Goal: Task Accomplishment & Management: Complete application form

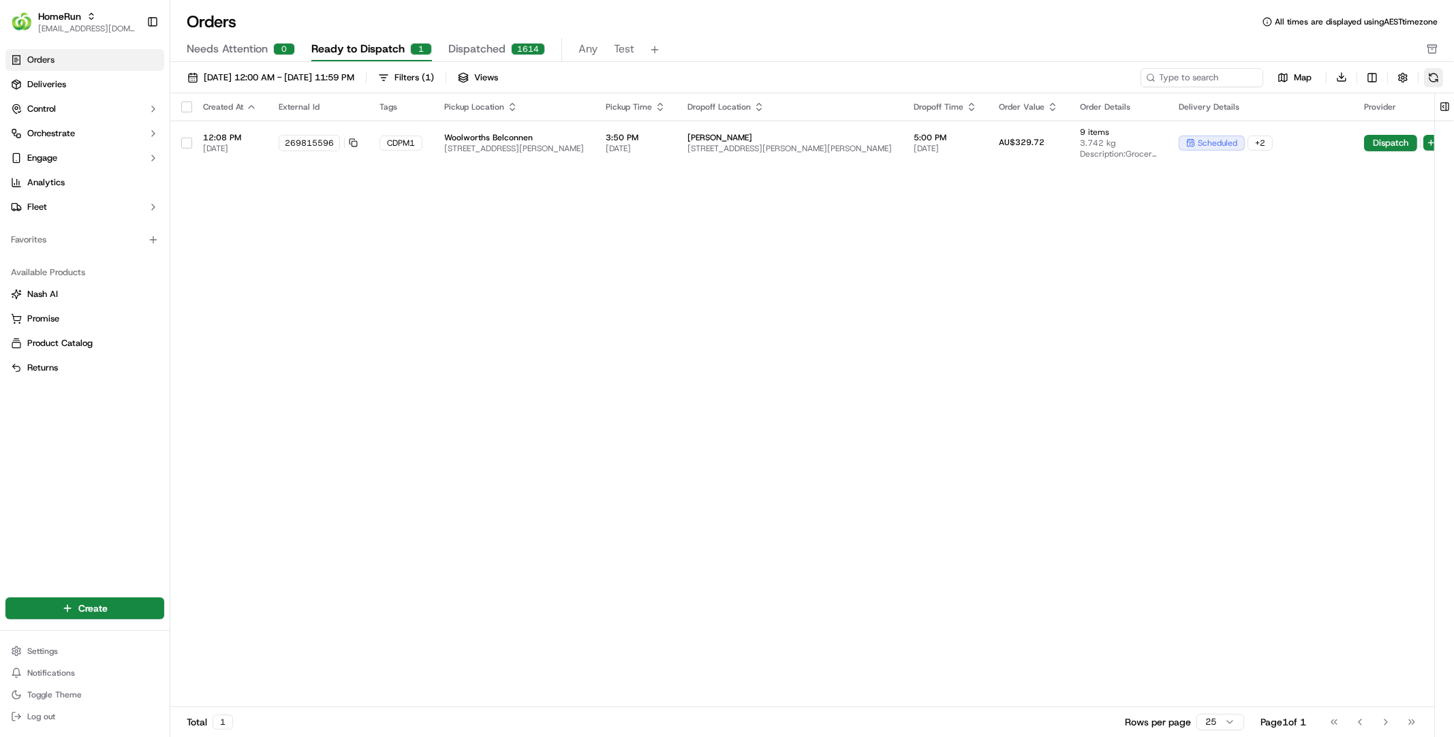
click at [1431, 75] on button at bounding box center [1433, 77] width 19 height 19
click at [1429, 75] on button at bounding box center [1433, 77] width 19 height 19
click at [1429, 80] on button at bounding box center [1433, 77] width 19 height 19
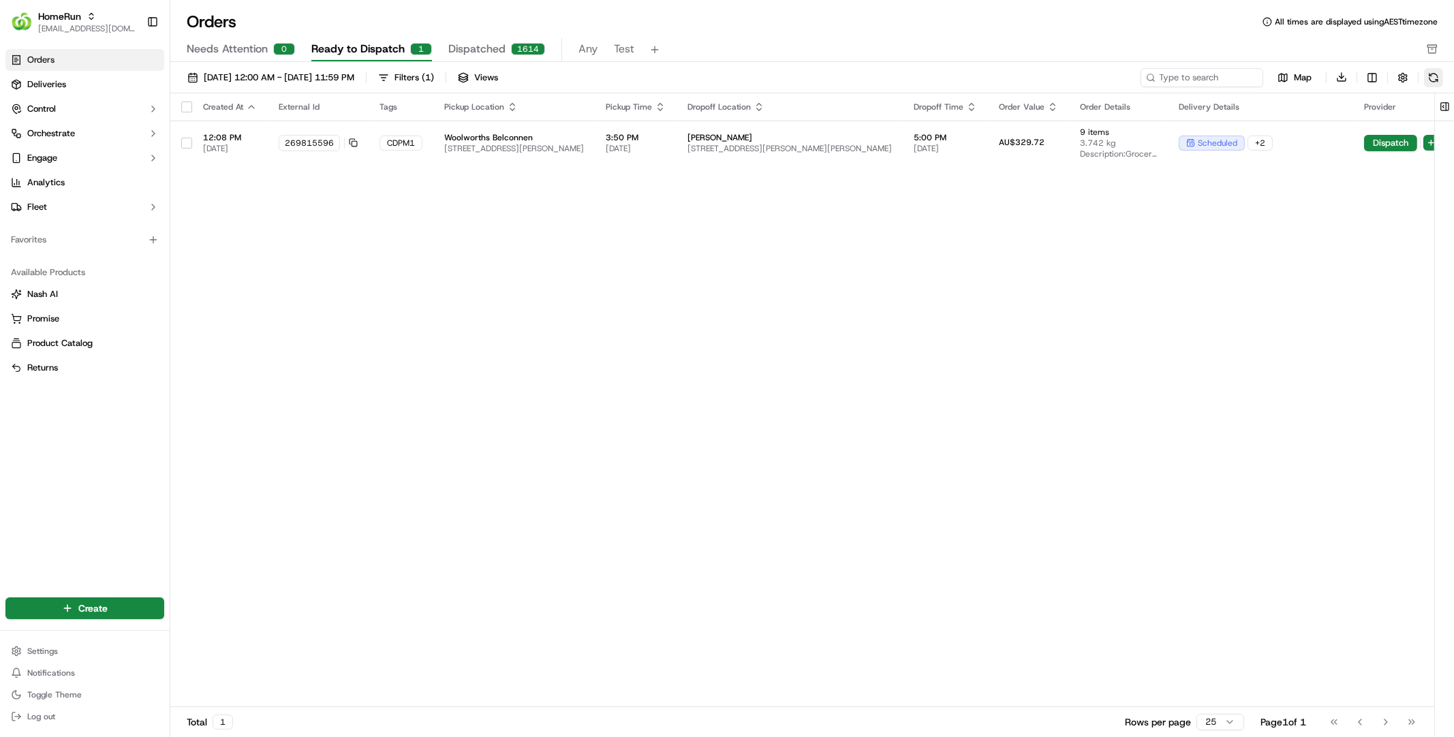
click at [1434, 80] on button at bounding box center [1433, 77] width 19 height 19
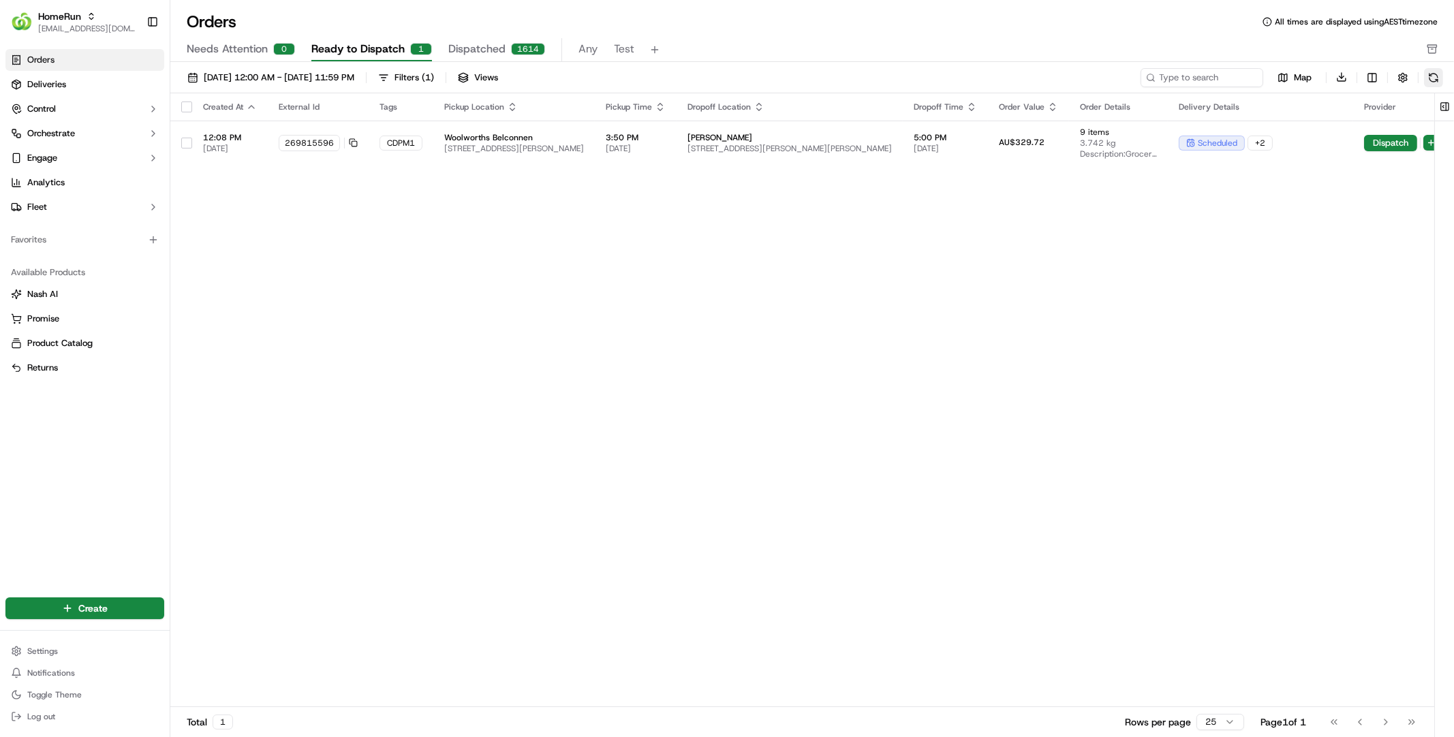
click at [1434, 80] on button at bounding box center [1433, 77] width 19 height 19
click at [835, 148] on td "c [PERSON_NAME] [STREET_ADDRESS][PERSON_NAME][PERSON_NAME]" at bounding box center [790, 143] width 226 height 44
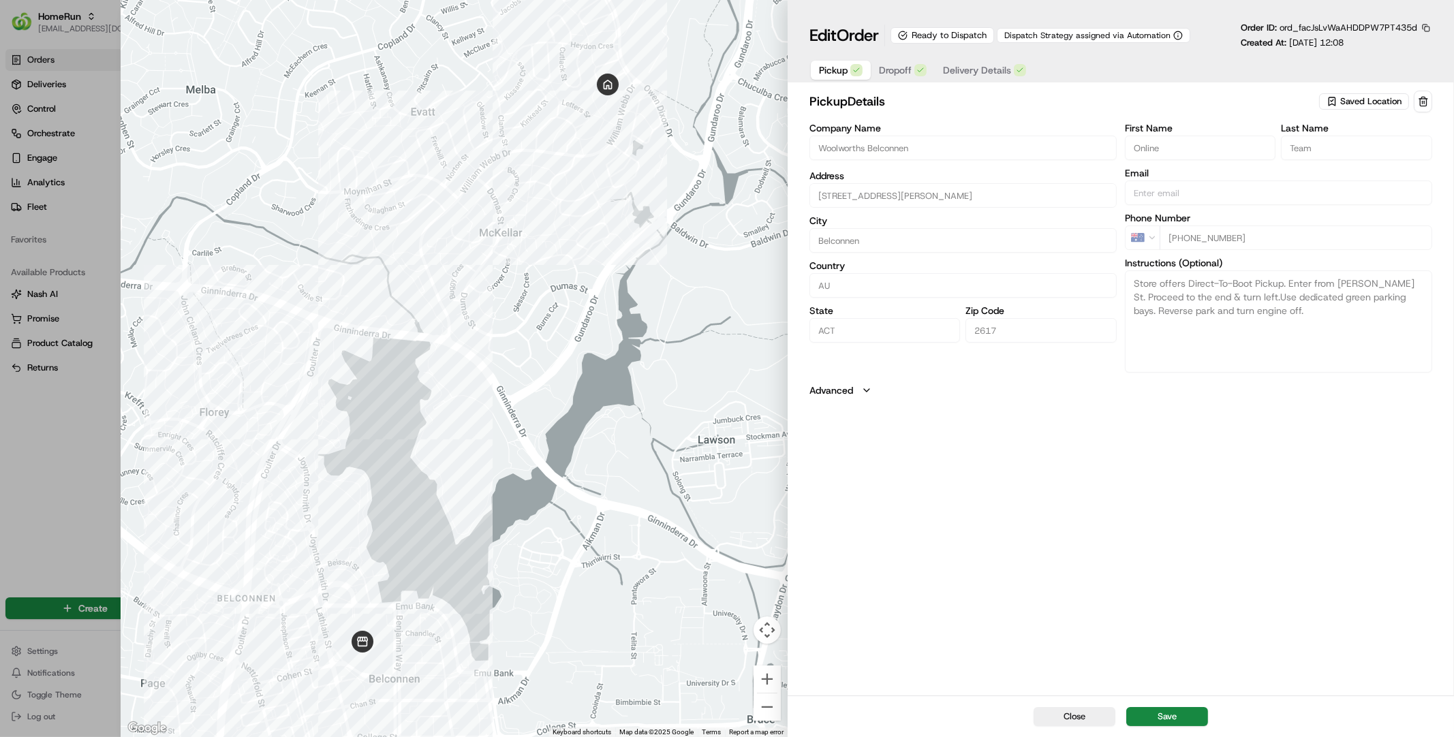
click at [974, 57] on div "Pickup Dropoff Delivery Details" at bounding box center [922, 69] width 226 height 25
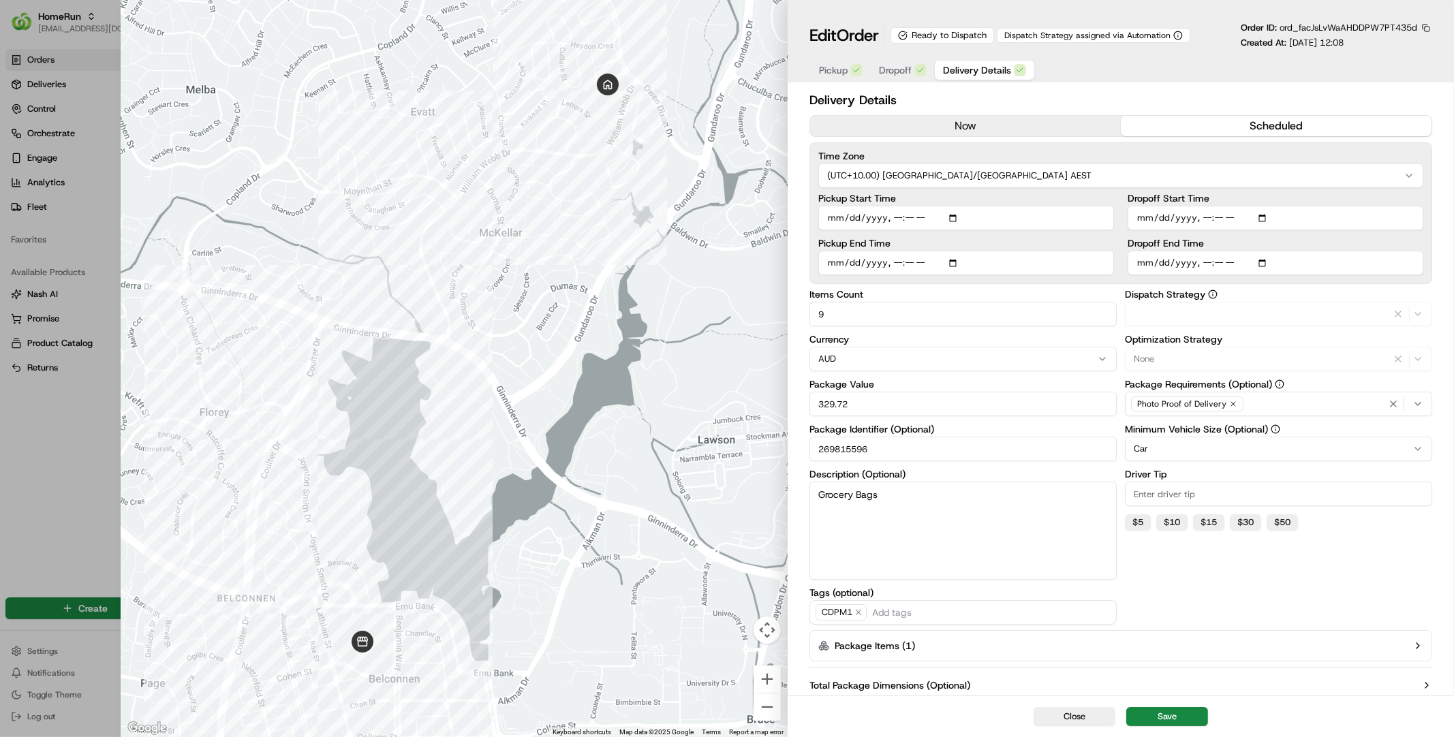
click at [974, 65] on span "Delivery Details" at bounding box center [977, 70] width 68 height 14
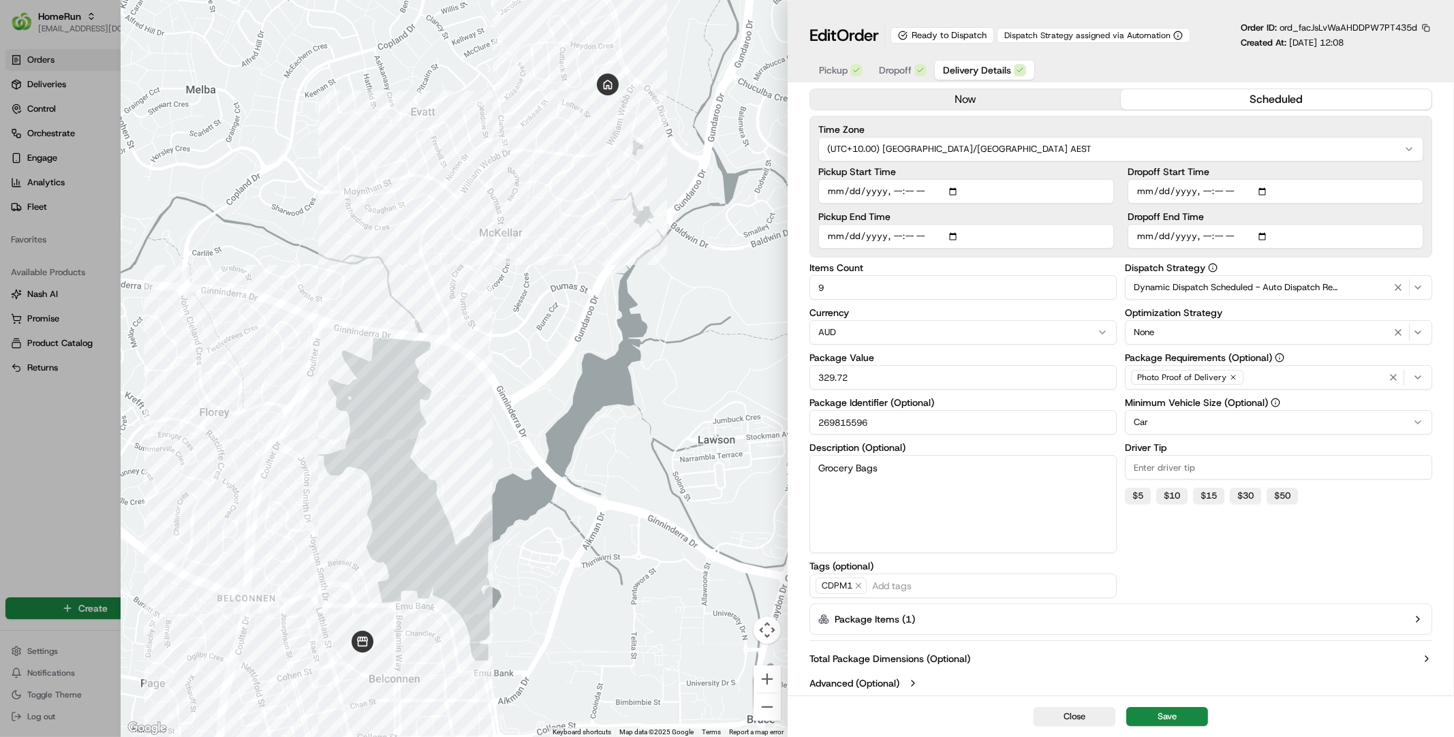
scroll to position [27, 0]
type input "1"
click at [52, 425] on div at bounding box center [727, 368] width 1454 height 737
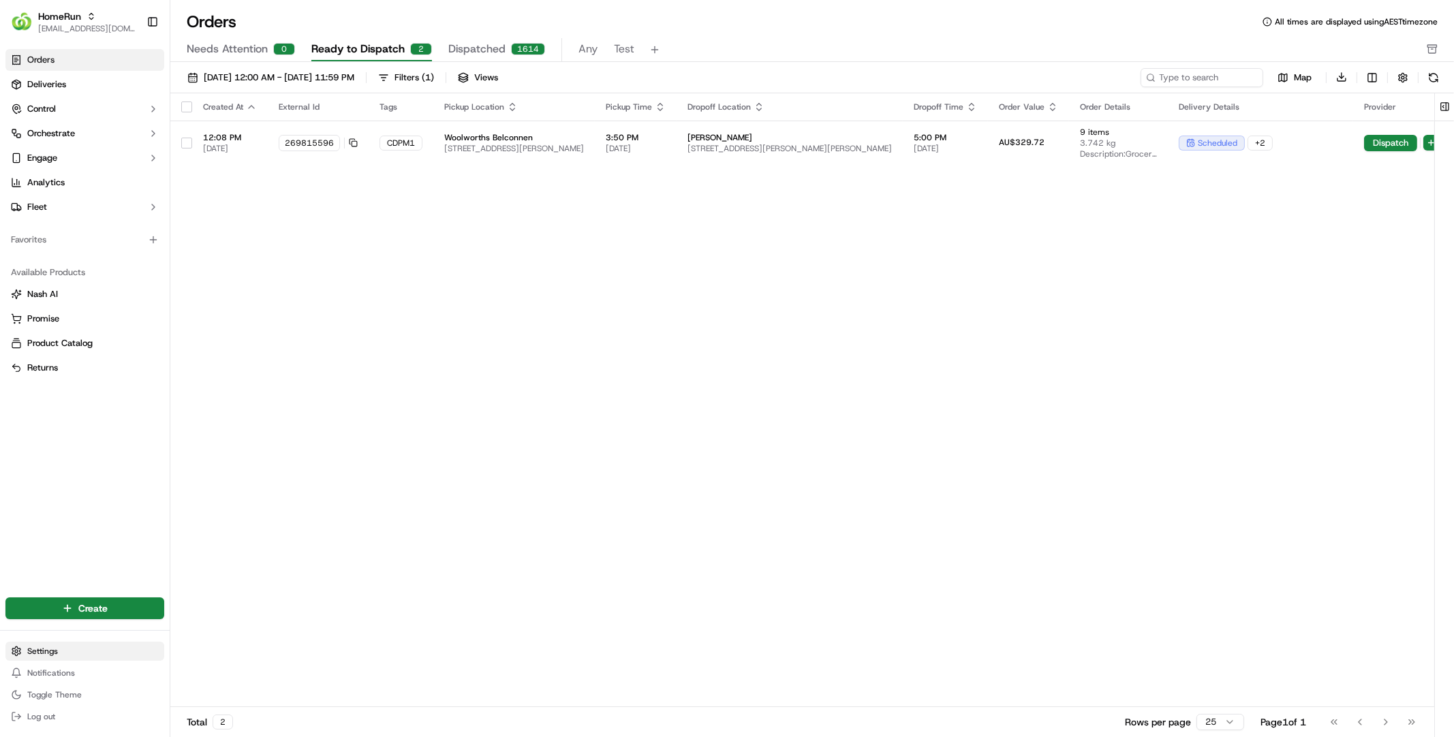
click at [55, 653] on html "HomeRun [EMAIL_ADDRESS][DOMAIN_NAME] Toggle Sidebar Orders Deliveries Control O…" at bounding box center [727, 368] width 1454 height 737
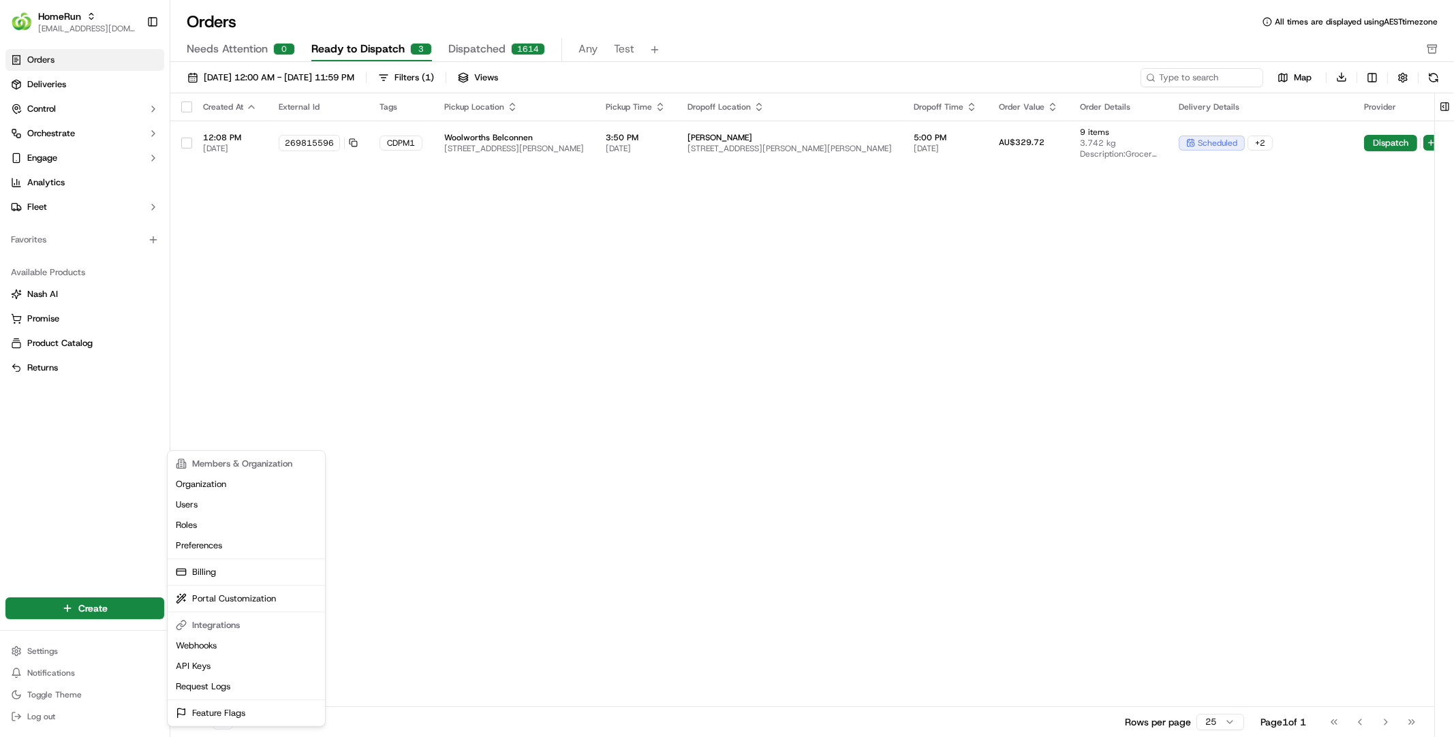
click at [1110, 329] on html "HomeRun [EMAIL_ADDRESS][DOMAIN_NAME] Toggle Sidebar Orders Deliveries Control O…" at bounding box center [727, 368] width 1454 height 737
click at [1427, 76] on button at bounding box center [1433, 77] width 19 height 19
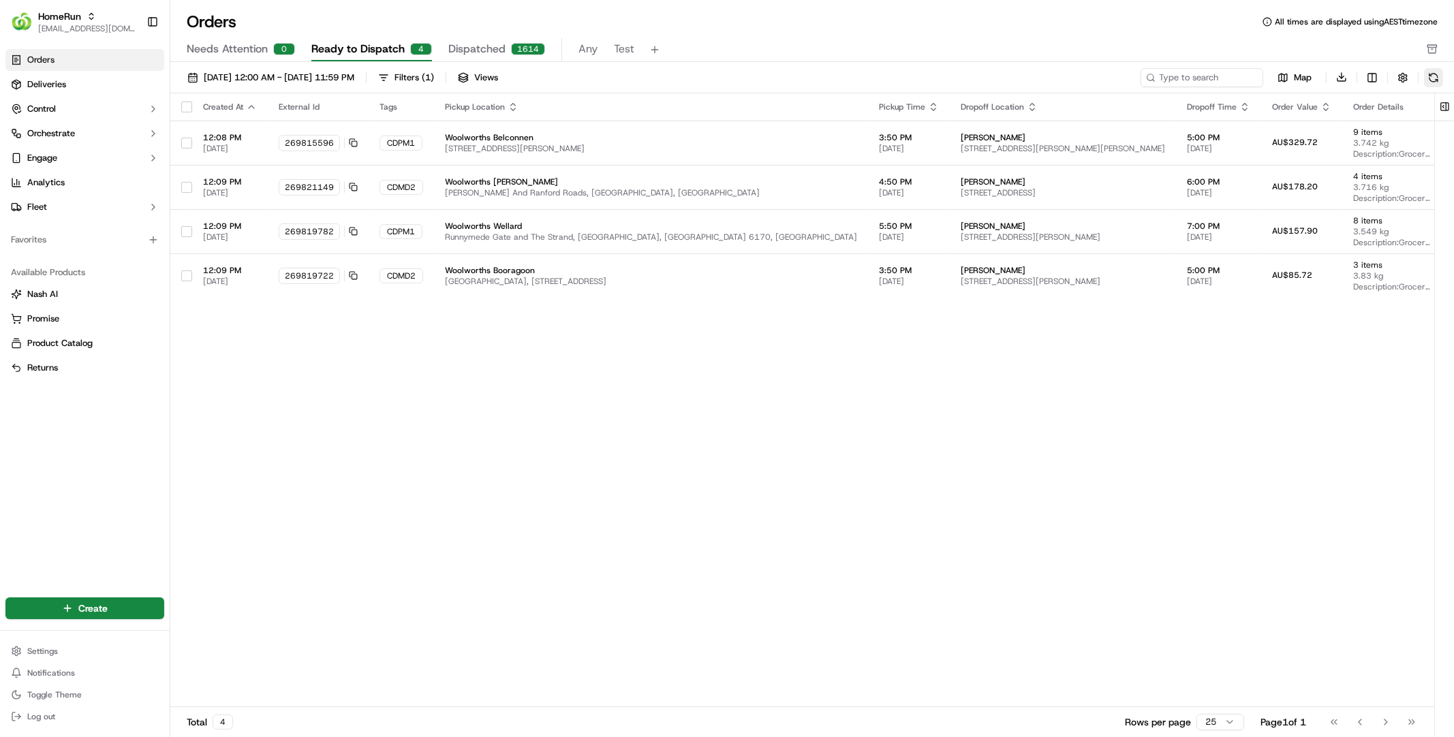
click at [1427, 76] on button at bounding box center [1433, 77] width 19 height 19
click at [1431, 72] on button at bounding box center [1433, 77] width 19 height 19
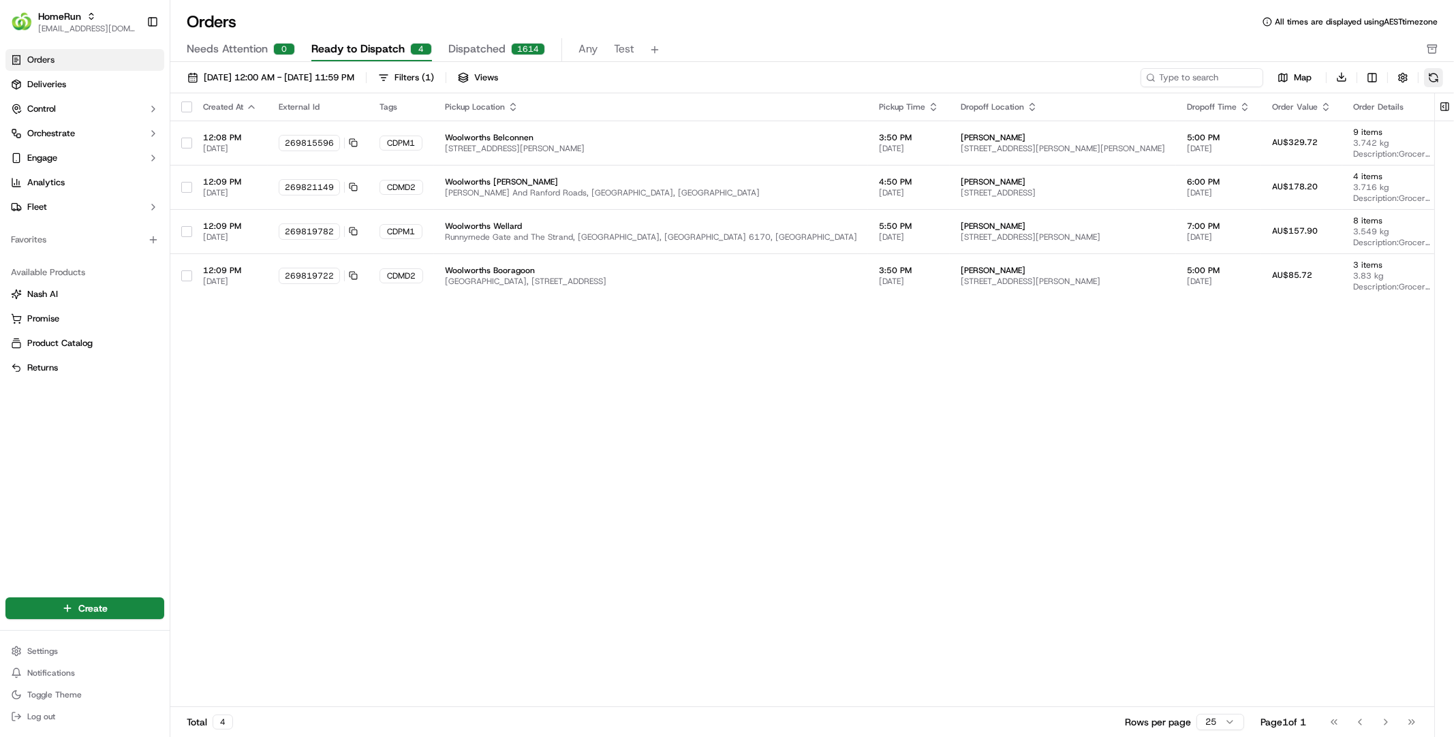
click at [1431, 72] on button at bounding box center [1433, 77] width 19 height 19
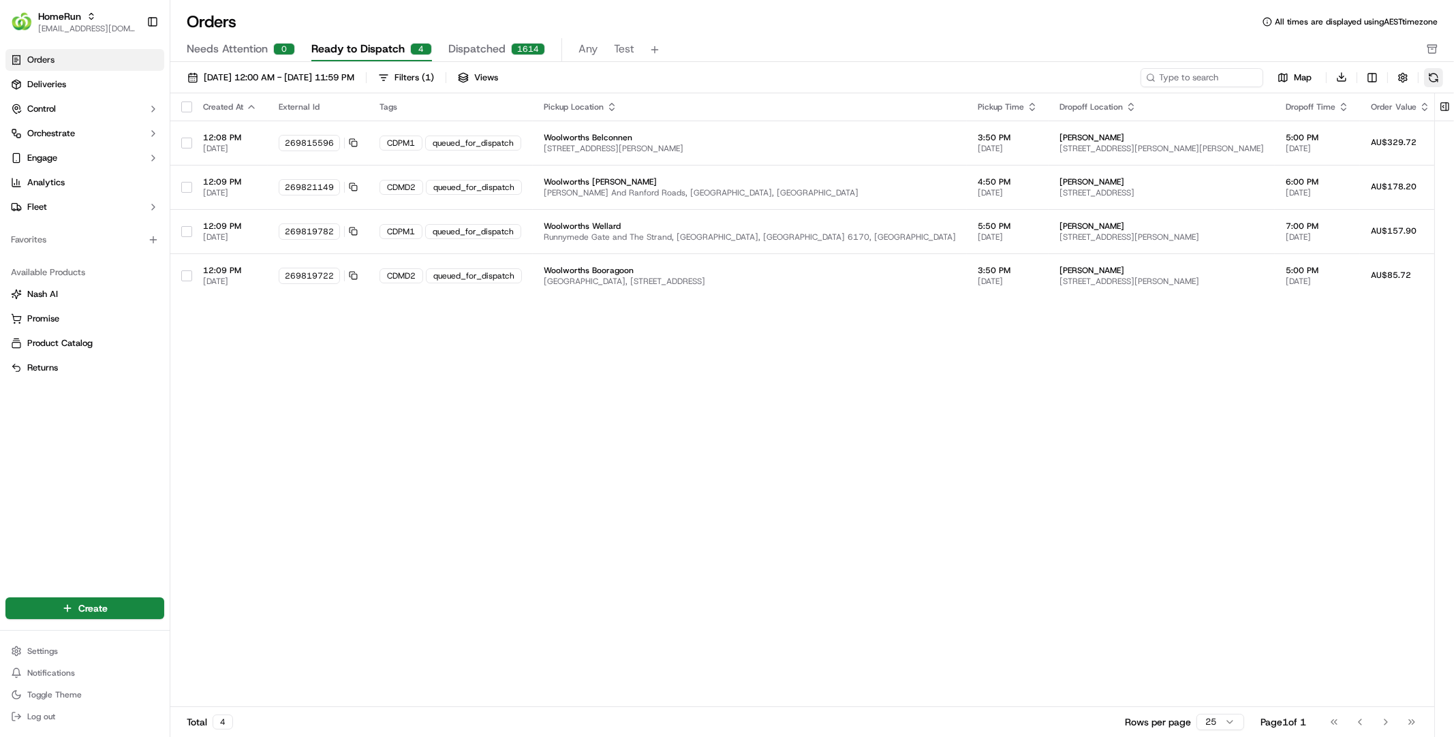
click at [1431, 72] on button at bounding box center [1433, 77] width 19 height 19
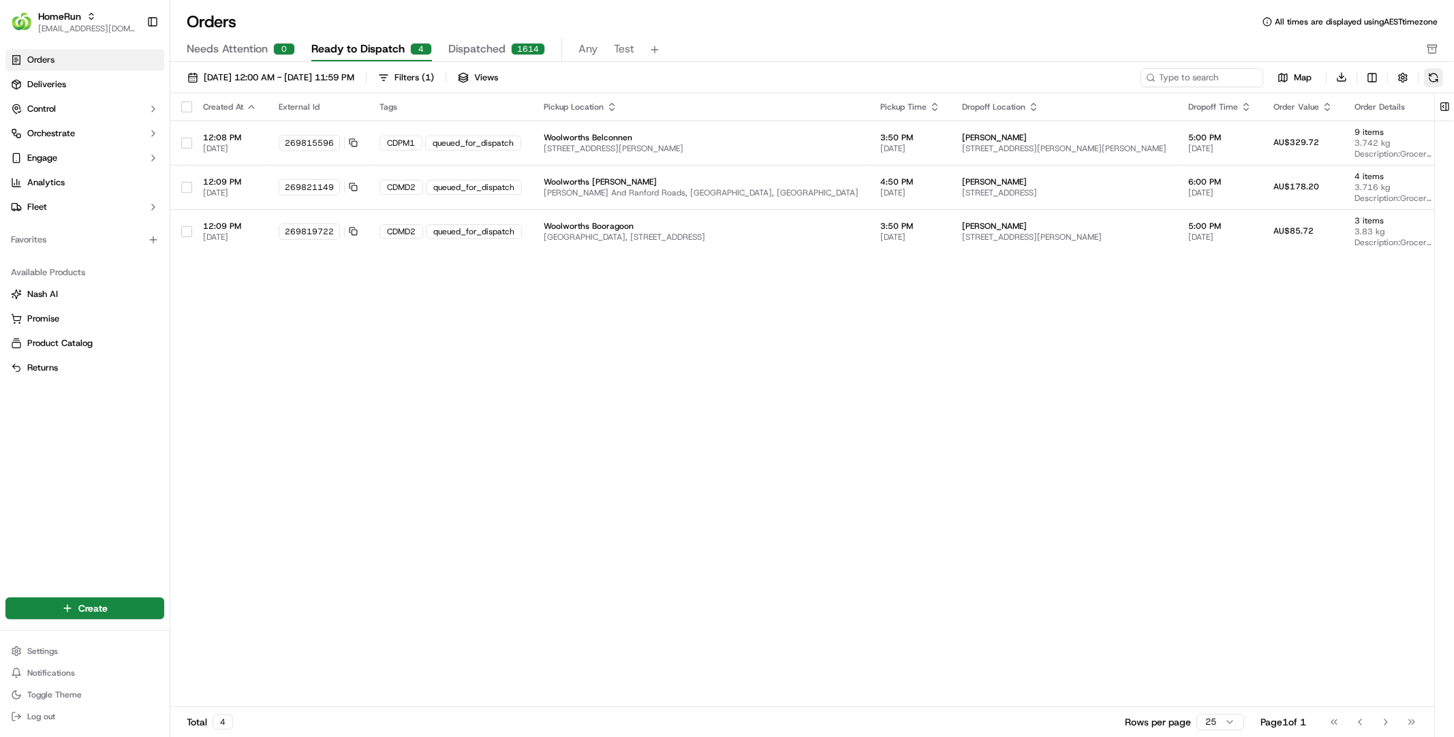
click at [1431, 72] on button at bounding box center [1433, 77] width 19 height 19
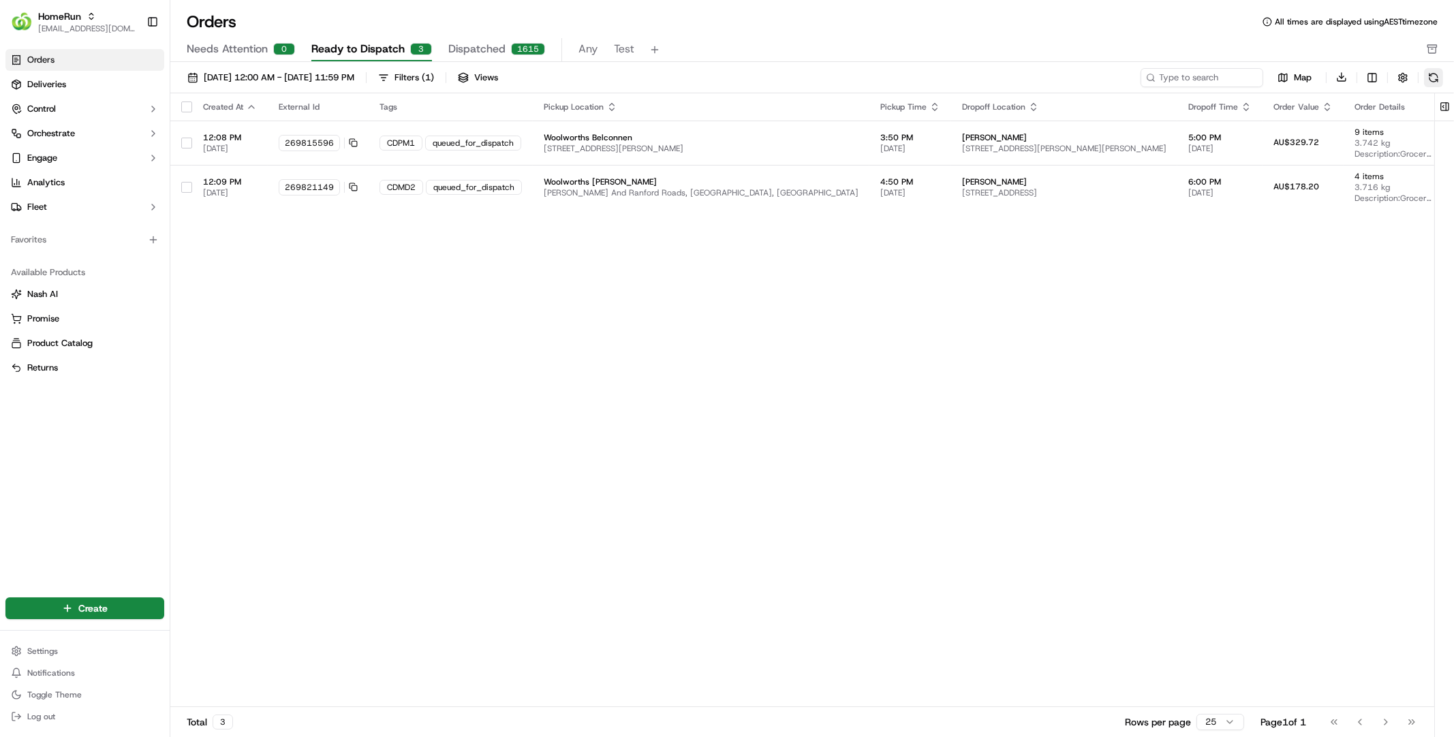
click at [1431, 72] on button at bounding box center [1433, 77] width 19 height 19
click at [1430, 72] on button at bounding box center [1433, 77] width 19 height 19
click at [1429, 73] on button at bounding box center [1433, 77] width 19 height 19
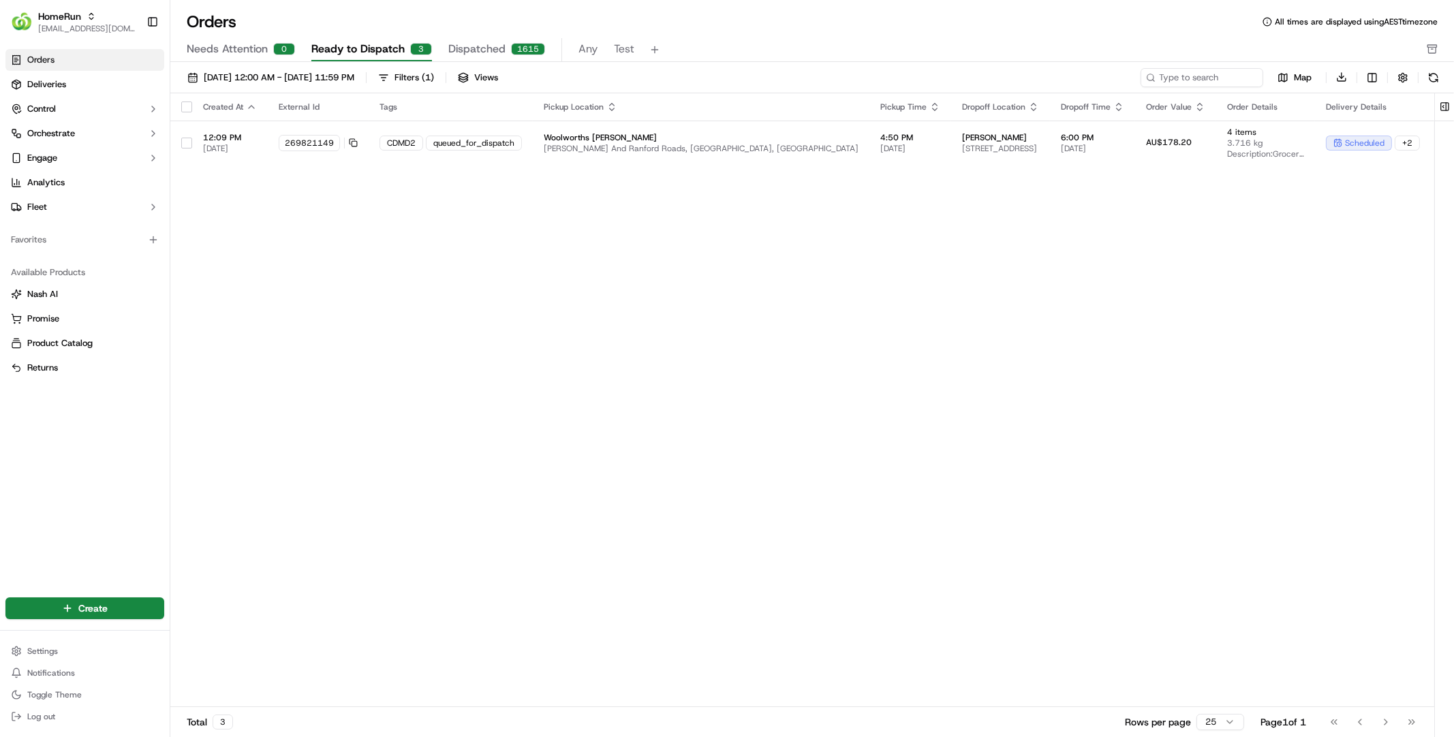
click at [1429, 74] on button at bounding box center [1433, 77] width 19 height 19
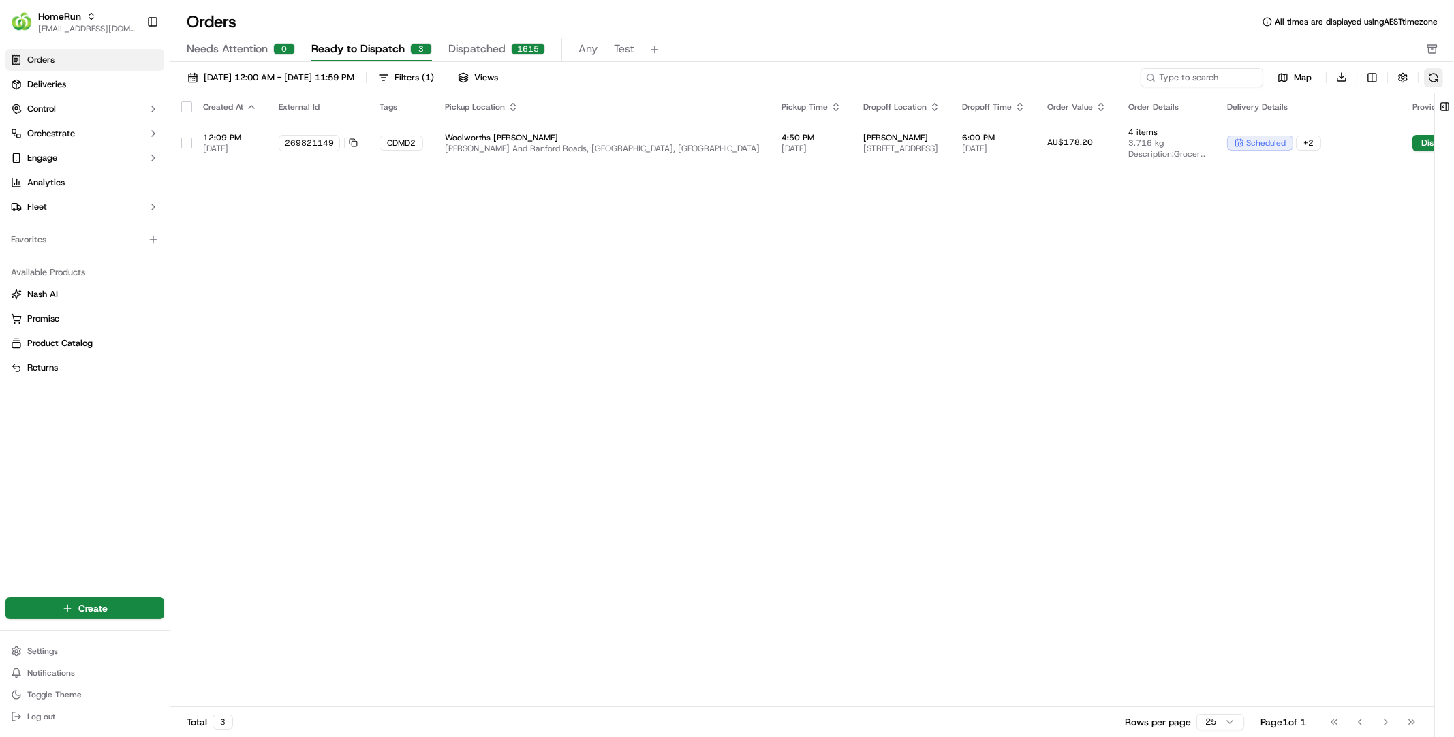
click at [1429, 75] on button at bounding box center [1433, 77] width 19 height 19
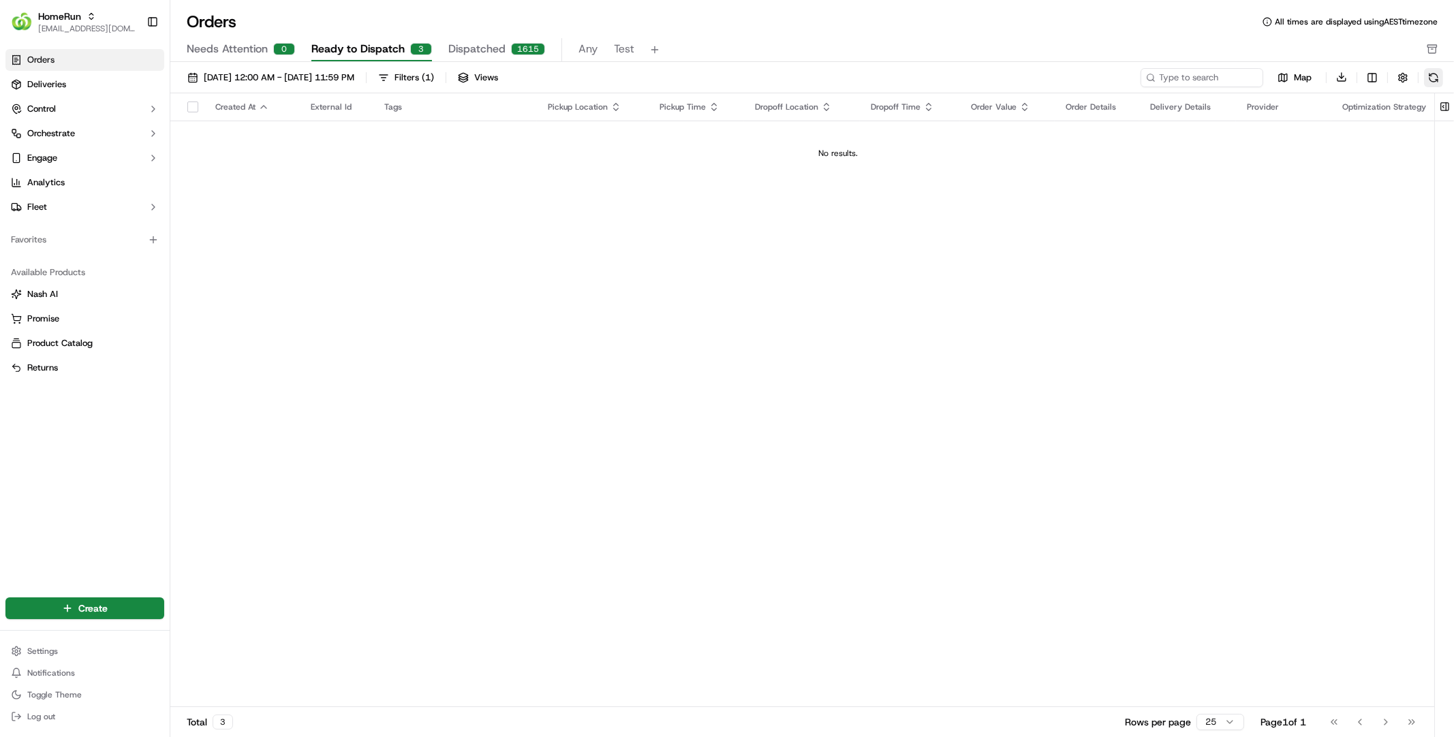
click at [1428, 78] on button at bounding box center [1433, 77] width 19 height 19
click at [434, 78] on span "( 1 )" at bounding box center [428, 78] width 12 height 12
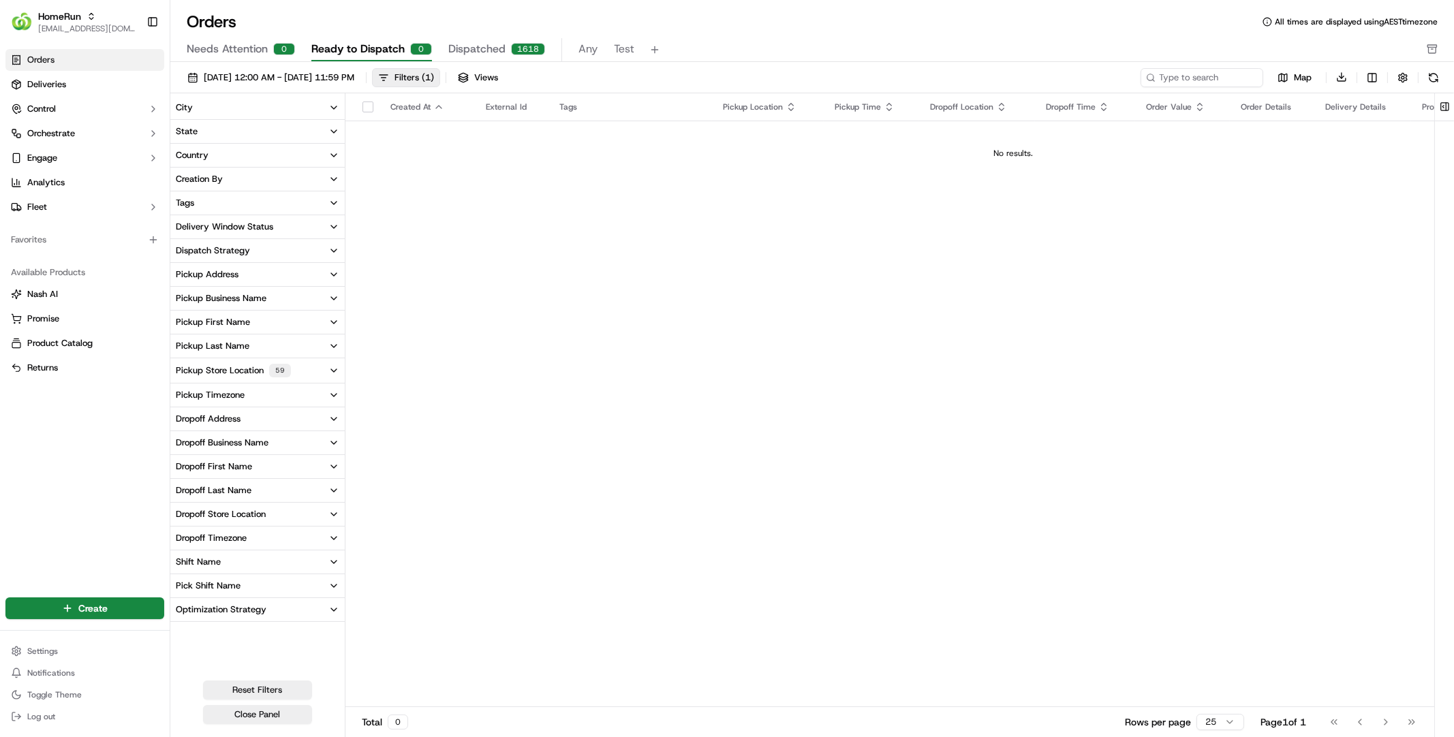
click at [298, 368] on button "Pickup Store Location 59" at bounding box center [257, 370] width 174 height 25
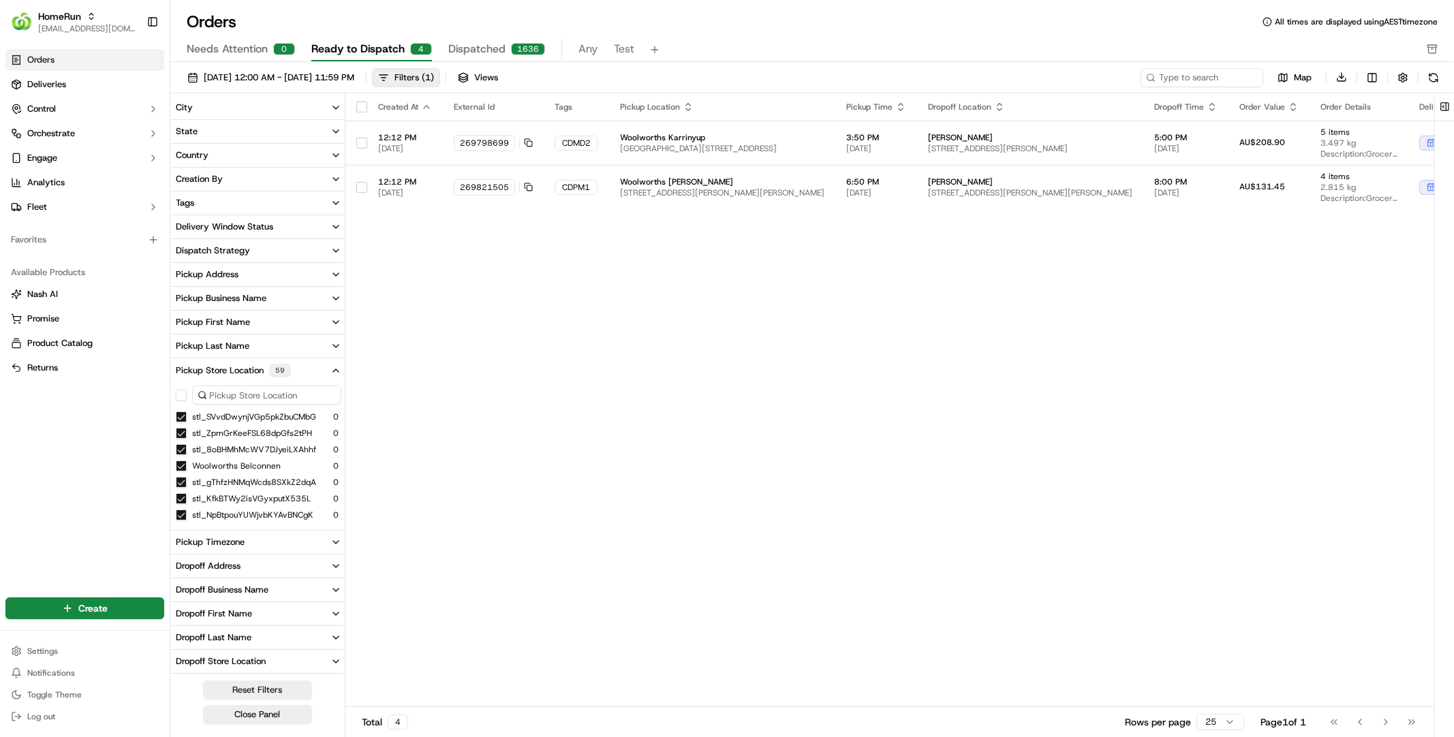
click at [783, 311] on div "Created At External Id Tags Pickup Location Pickup Time Dropoff Location Dropof…" at bounding box center [1096, 400] width 1502 height 615
click at [1432, 80] on button at bounding box center [1433, 77] width 19 height 19
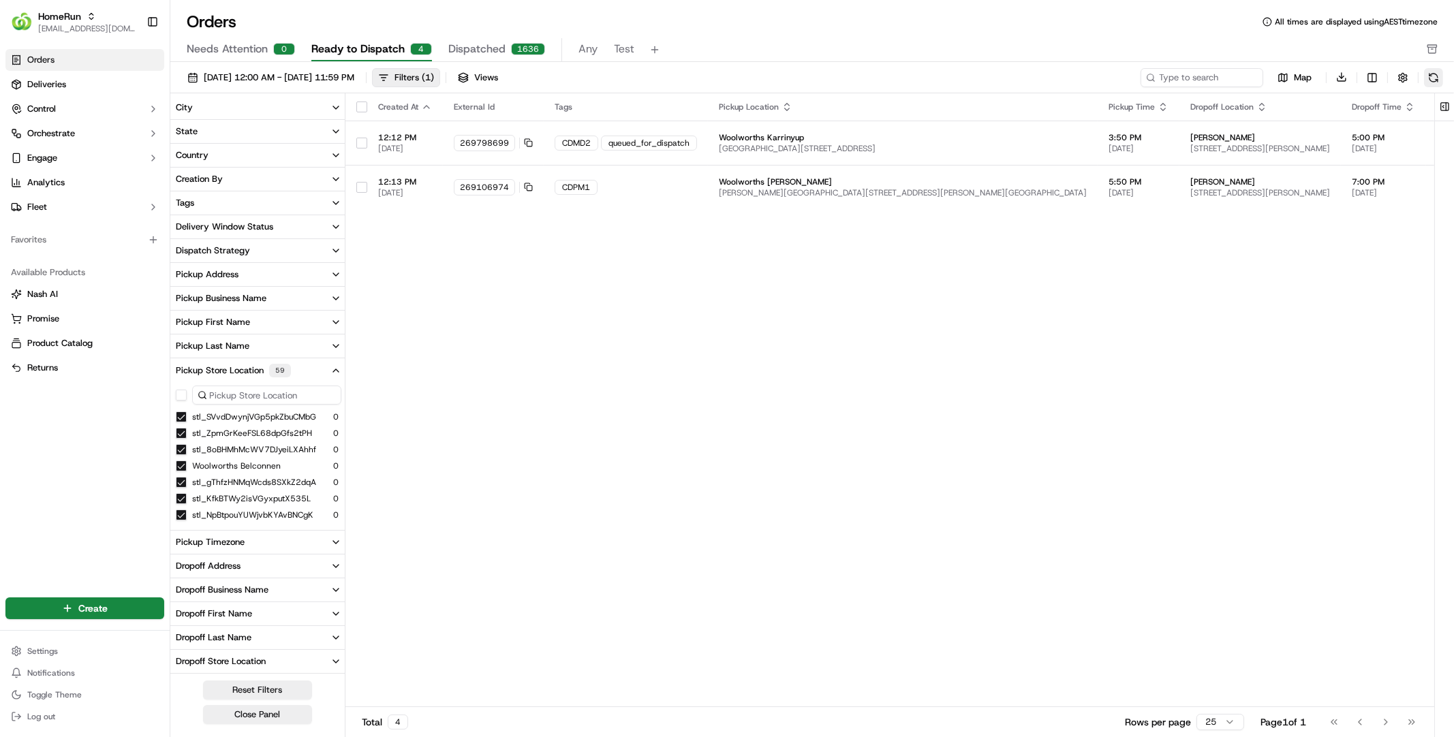
click at [1432, 80] on button at bounding box center [1433, 77] width 19 height 19
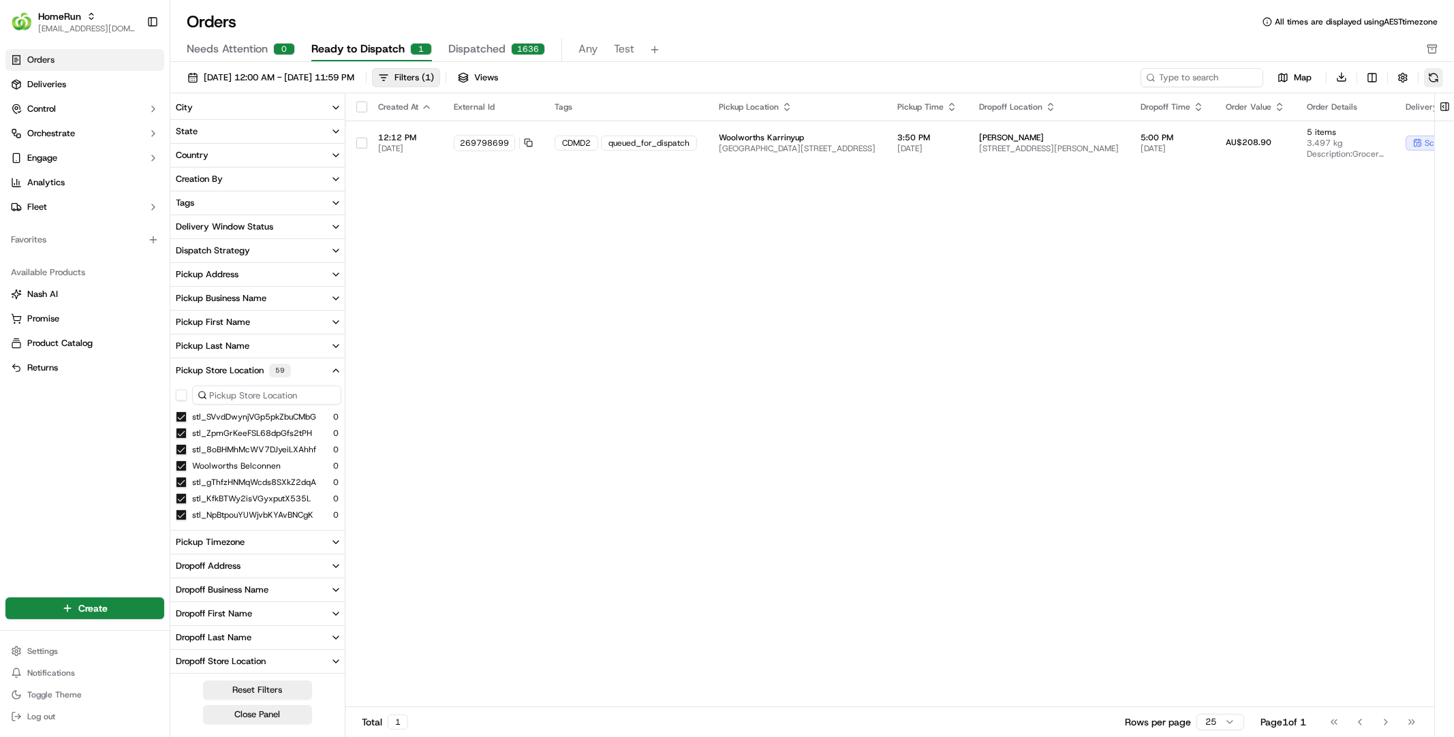
click at [1432, 80] on button at bounding box center [1433, 77] width 19 height 19
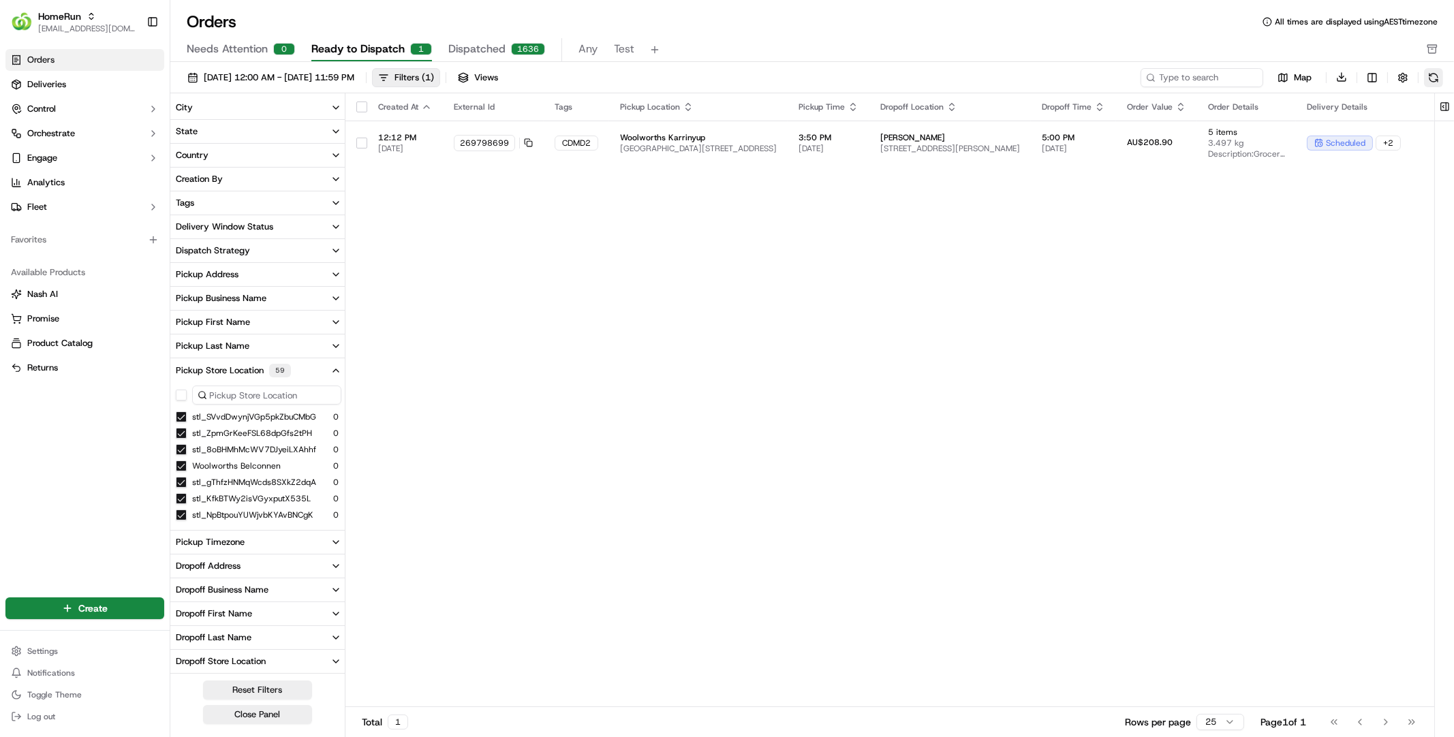
click at [1432, 80] on button at bounding box center [1433, 77] width 19 height 19
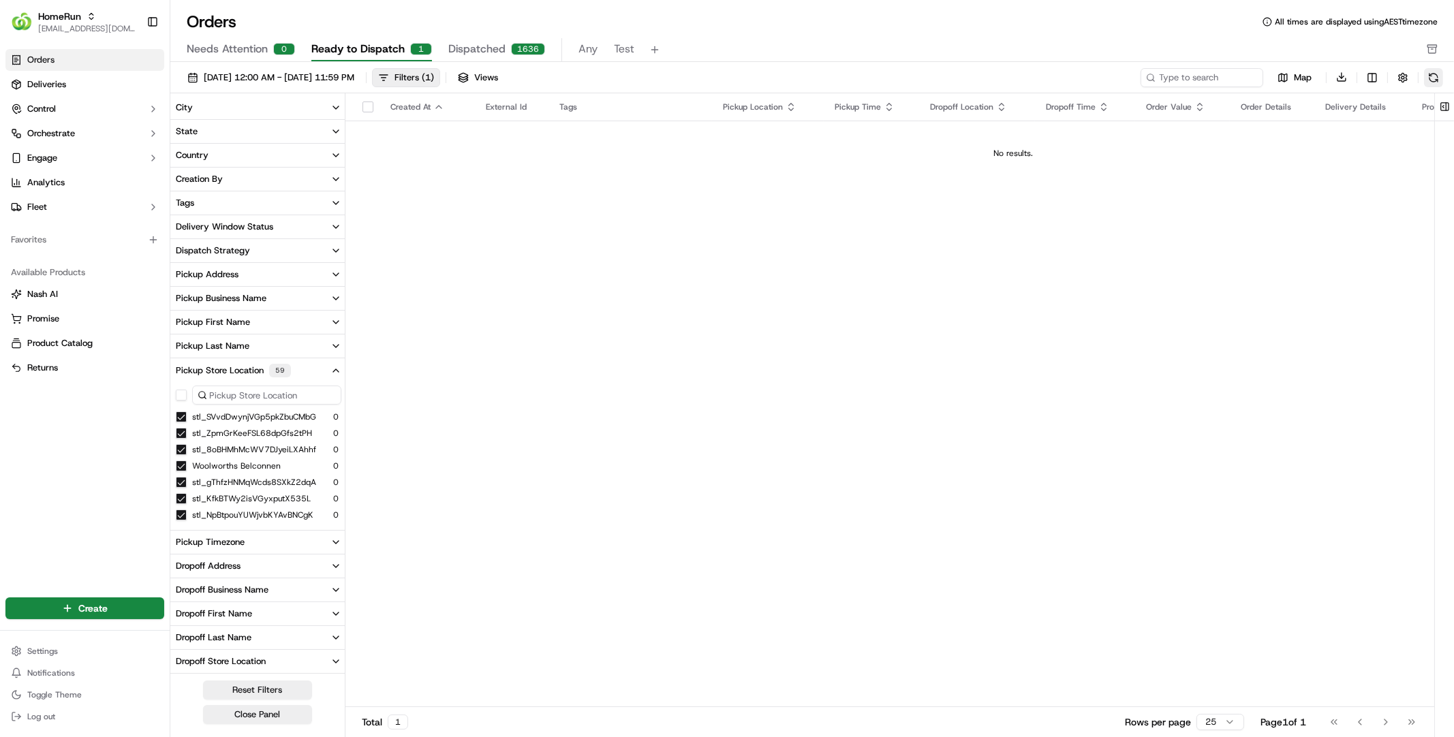
click at [1432, 80] on button at bounding box center [1433, 77] width 19 height 19
click at [572, 411] on div "Created At External Id Tags Pickup Location Pickup Time Dropoff Location Dropof…" at bounding box center [1013, 400] width 1336 height 615
click at [65, 82] on span "Deliveries" at bounding box center [46, 84] width 39 height 12
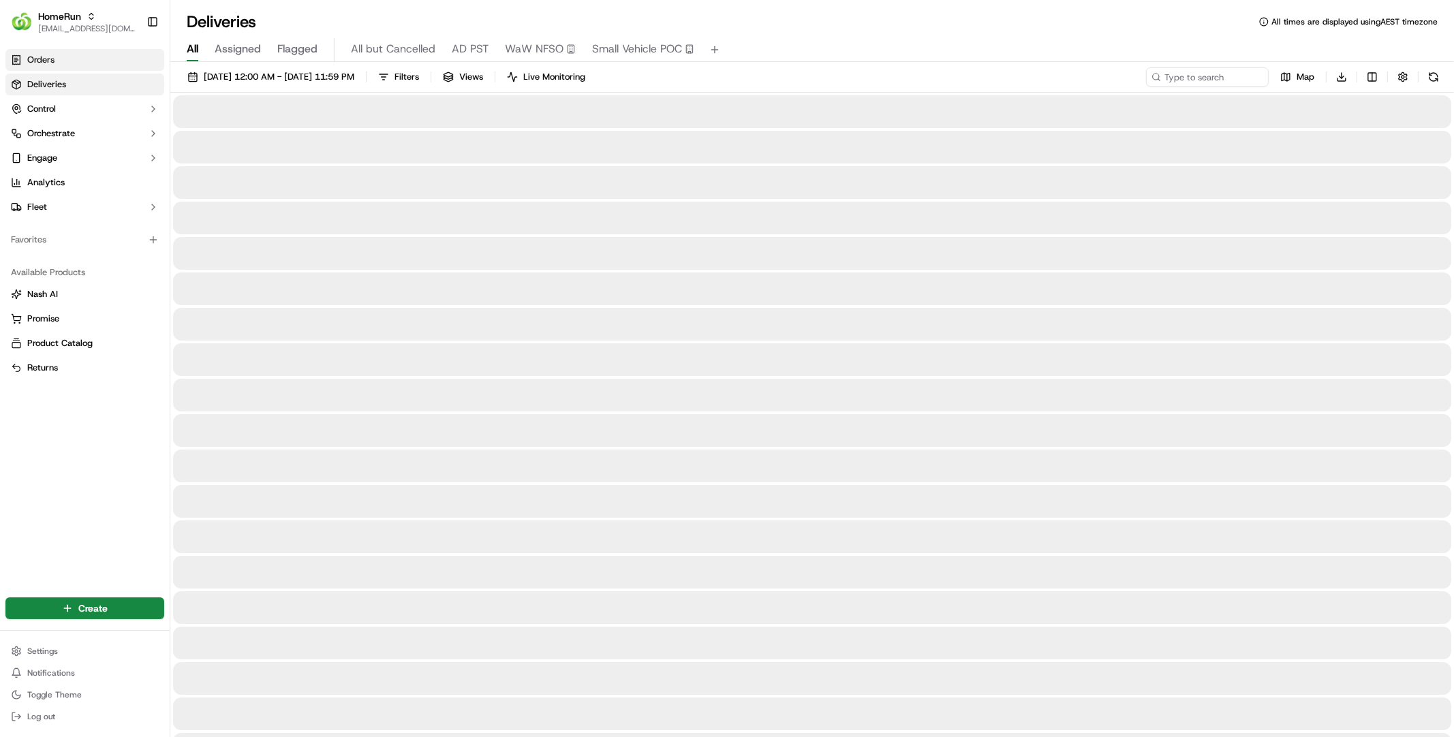
click at [68, 67] on link "Orders" at bounding box center [84, 60] width 159 height 22
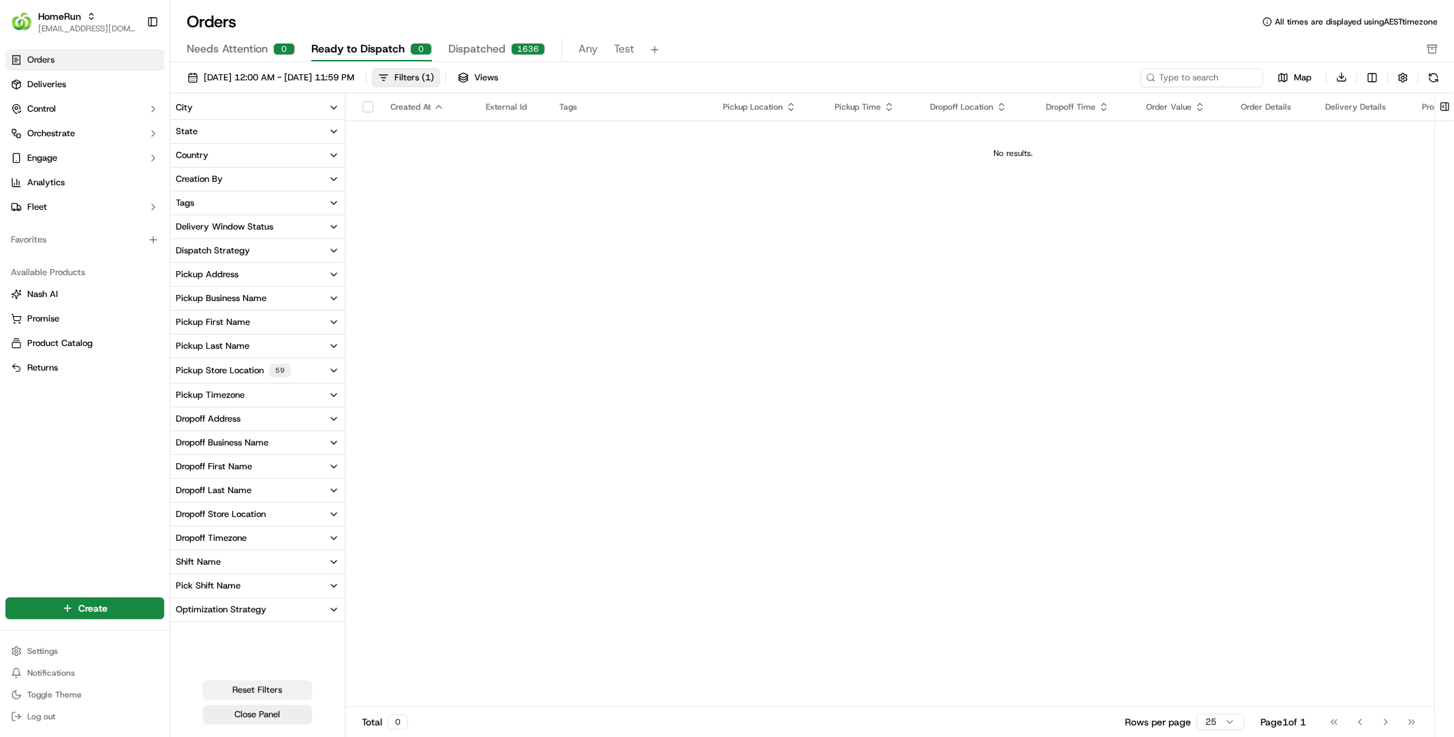
click at [261, 681] on button "Reset Filters" at bounding box center [257, 690] width 109 height 19
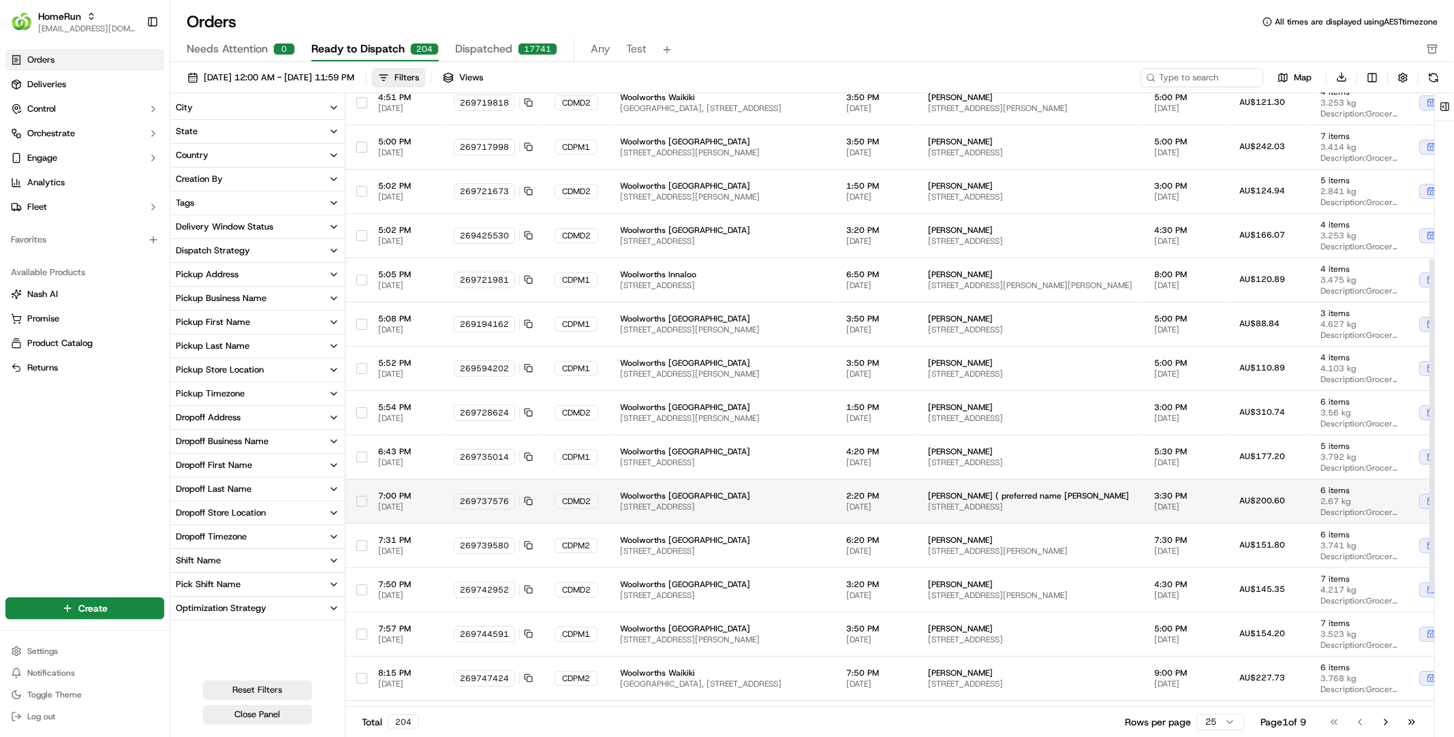
scroll to position [256, 0]
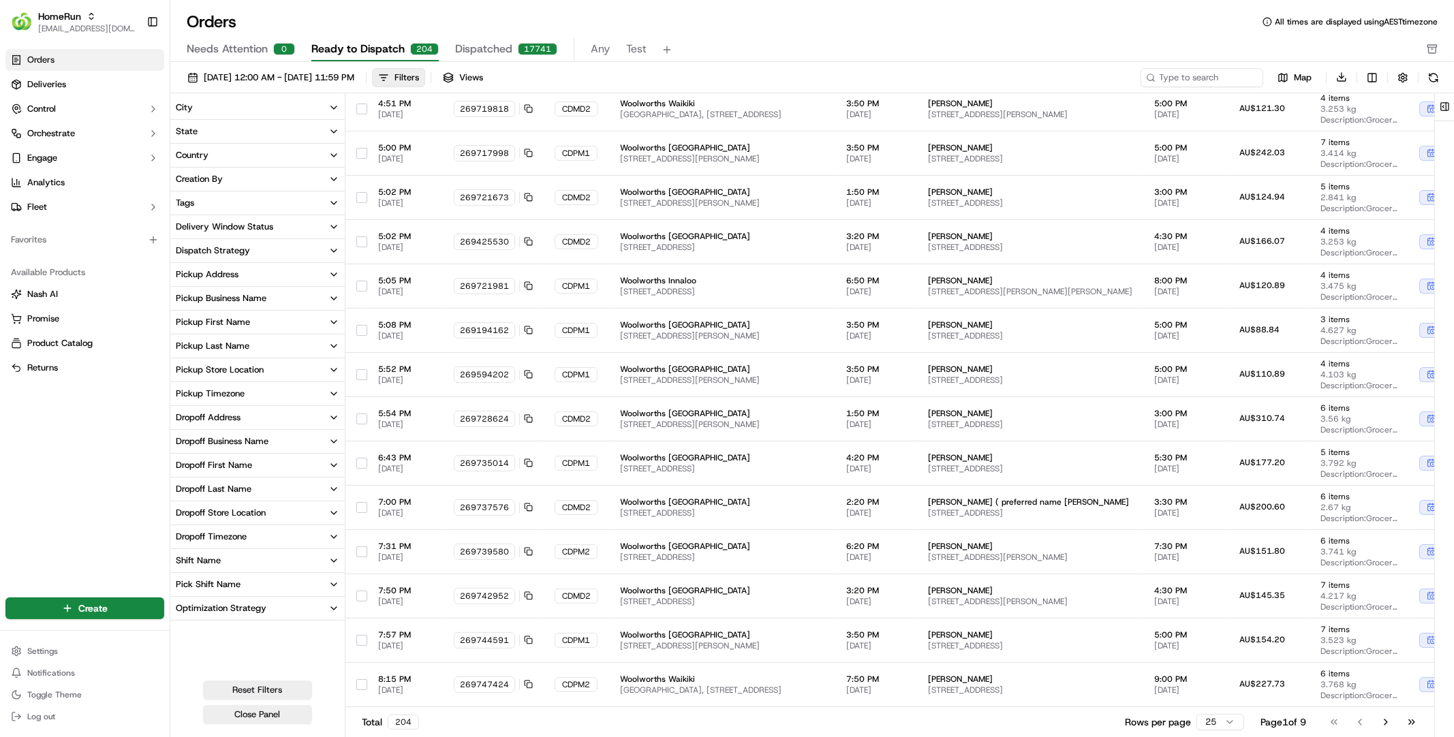
click at [296, 377] on button "Pickup Store Location" at bounding box center [257, 369] width 174 height 23
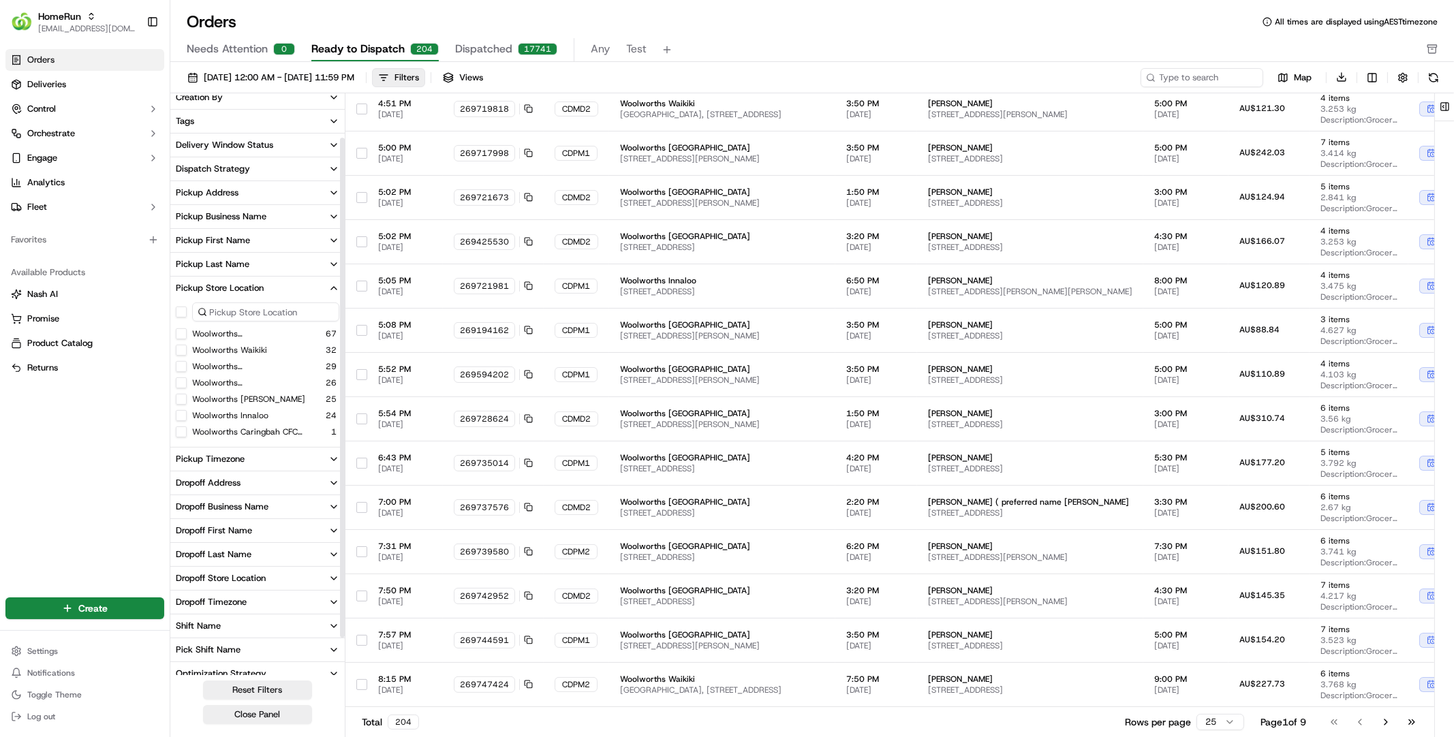
scroll to position [91, 0]
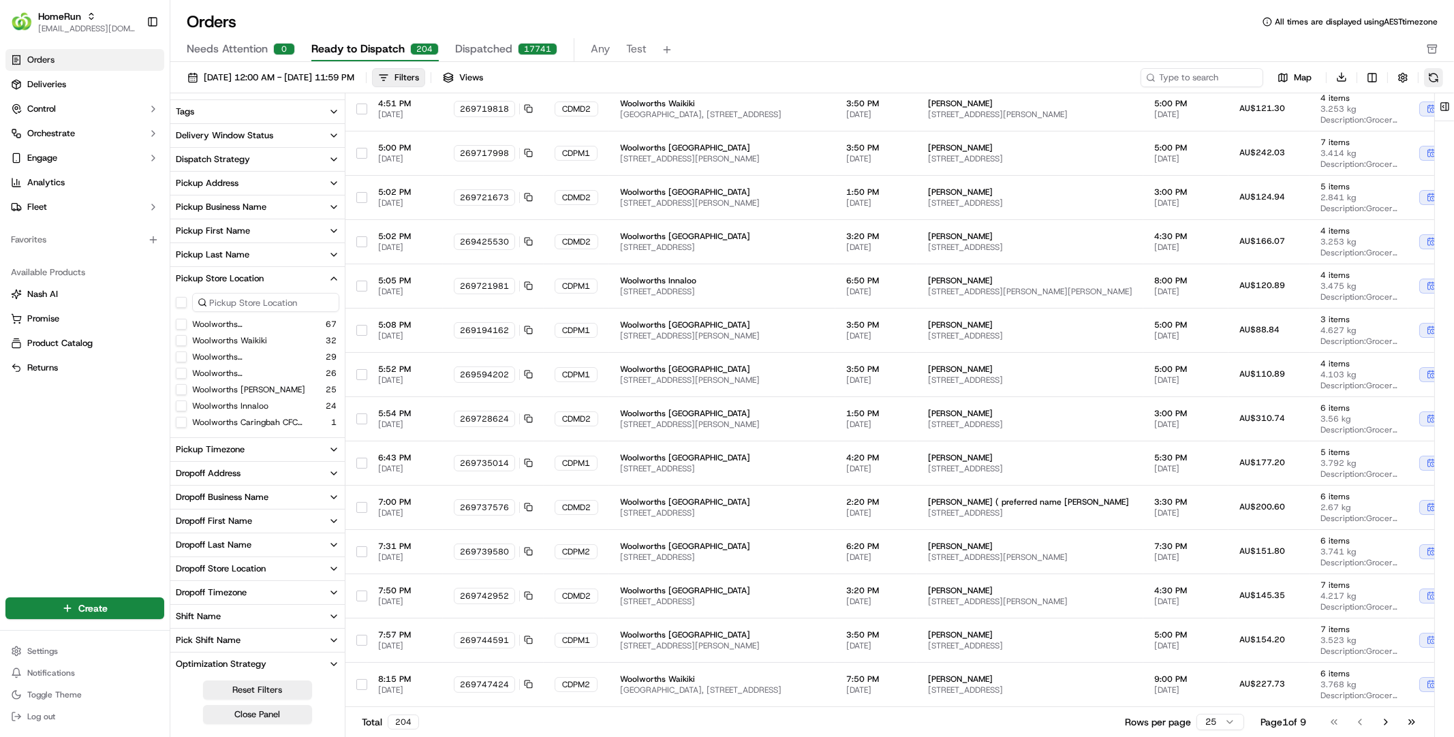
click at [1434, 74] on button at bounding box center [1433, 77] width 19 height 19
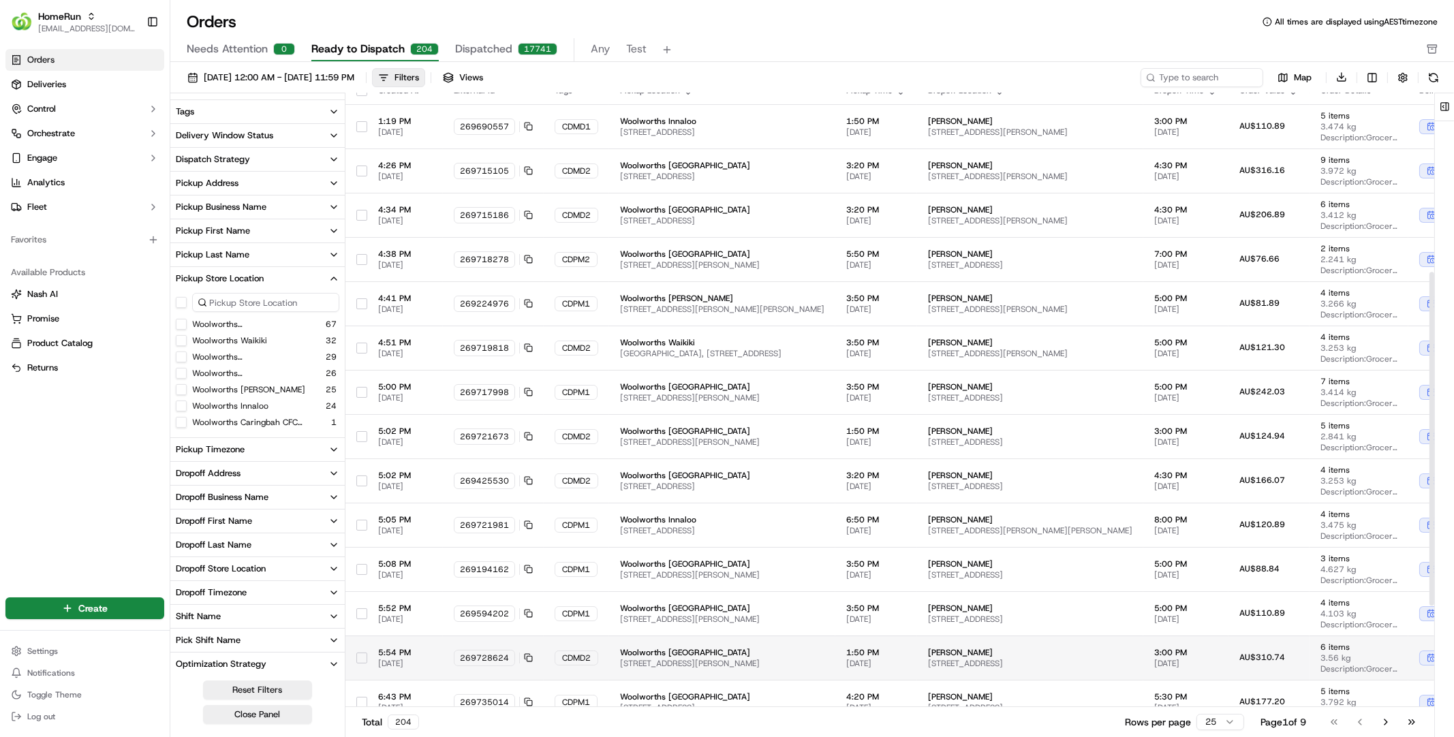
scroll to position [0, 0]
